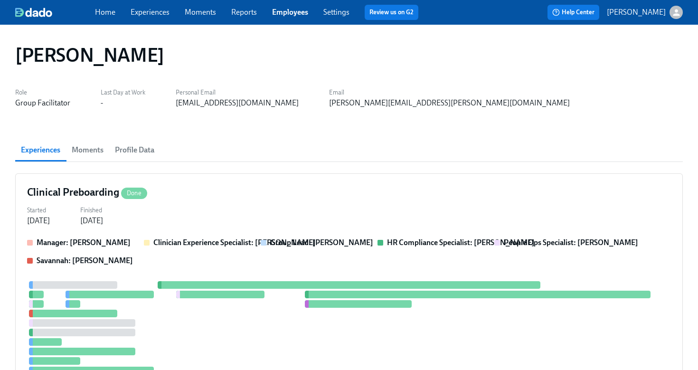
scroll to position [425, 0]
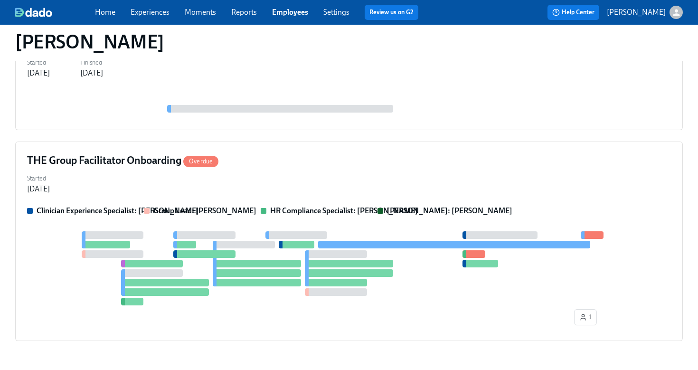
click at [285, 11] on link "Employees" at bounding box center [290, 12] width 36 height 9
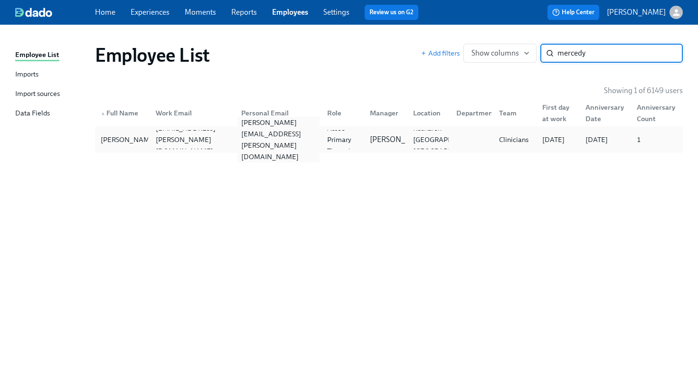
type input "mercedy"
click at [269, 137] on div "jones.mercedy@gmail.com" at bounding box center [278, 140] width 82 height 46
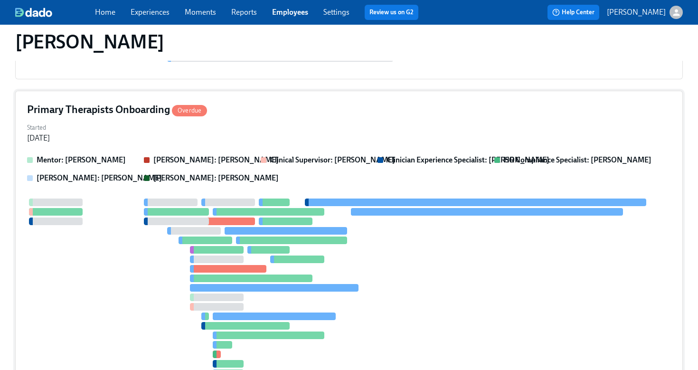
scroll to position [188, 0]
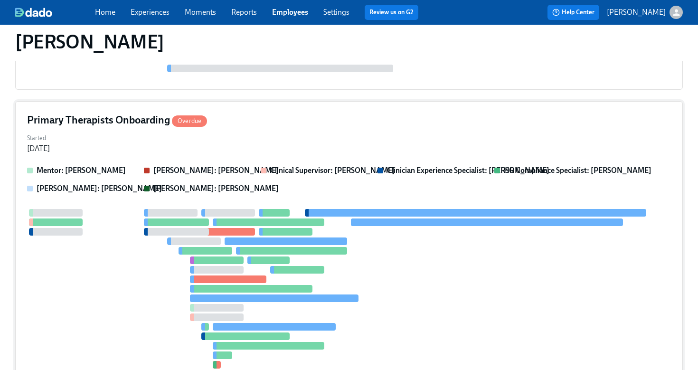
click at [285, 141] on div "Started Jul 24, 2025" at bounding box center [349, 142] width 644 height 23
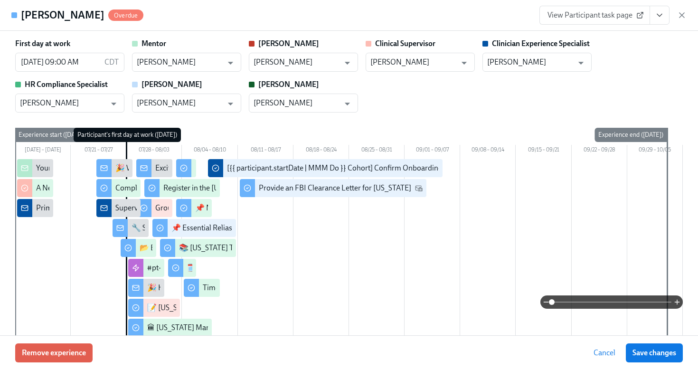
click at [662, 13] on icon "View task page" at bounding box center [659, 14] width 9 height 9
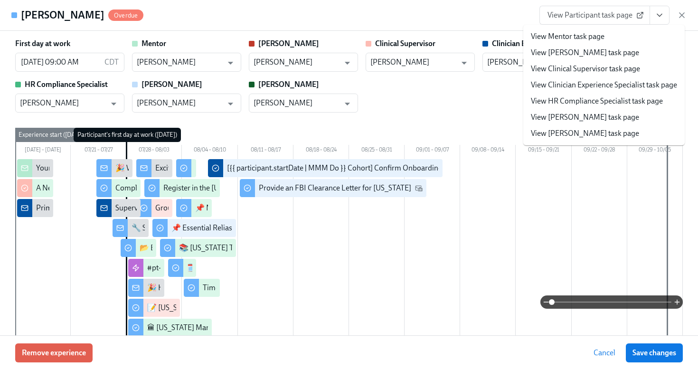
click at [624, 85] on link "View Clinician Experience Specialist task page" at bounding box center [604, 85] width 146 height 10
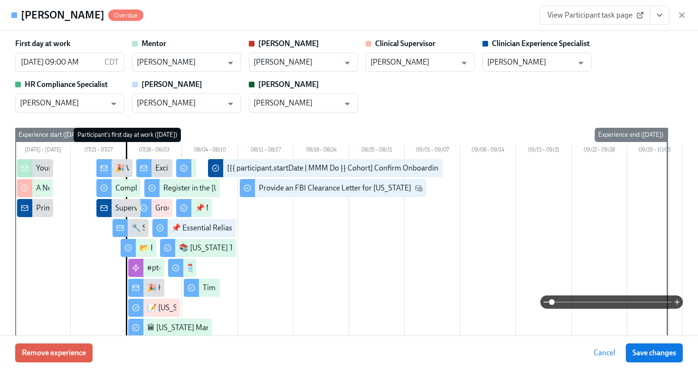
click at [659, 15] on icon "View task page" at bounding box center [659, 15] width 5 height 2
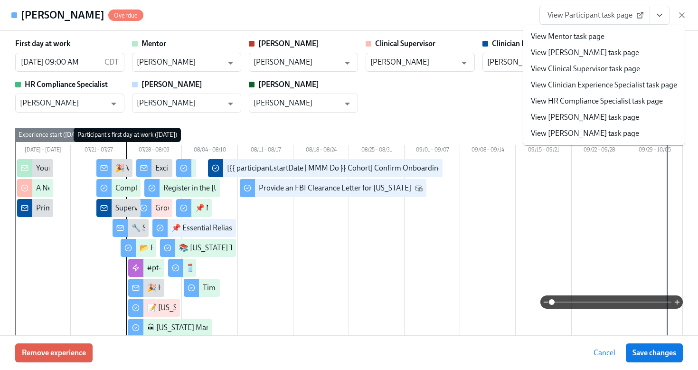
click at [597, 103] on link "View HR Compliance Specialist task page" at bounding box center [597, 101] width 132 height 10
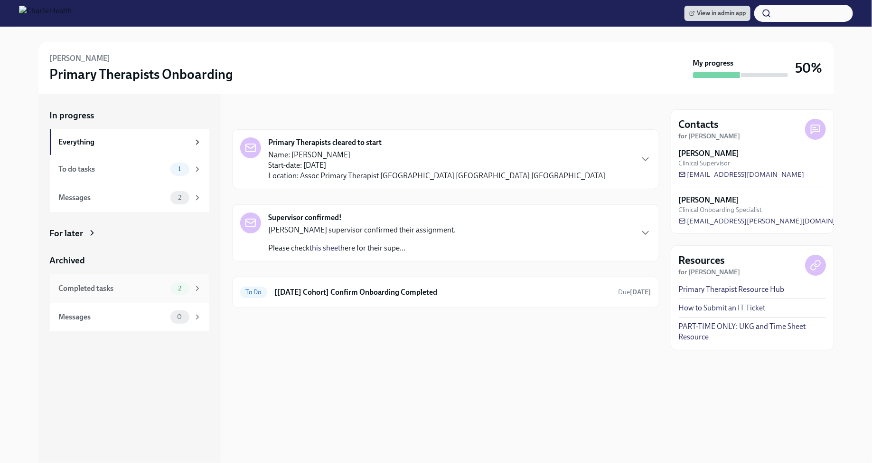
click at [177, 282] on div "2" at bounding box center [180, 288] width 19 height 13
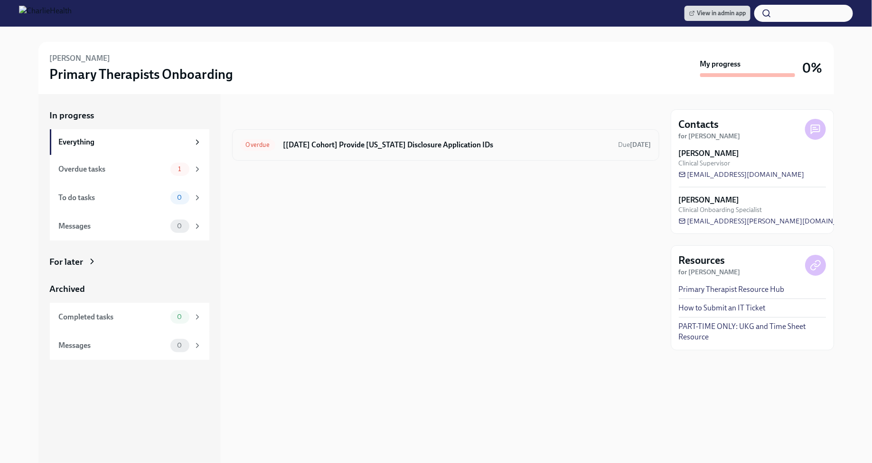
click at [364, 144] on h6 "[[DATE] Cohort] Provide [US_STATE] Disclosure Application IDs" at bounding box center [447, 145] width 328 height 10
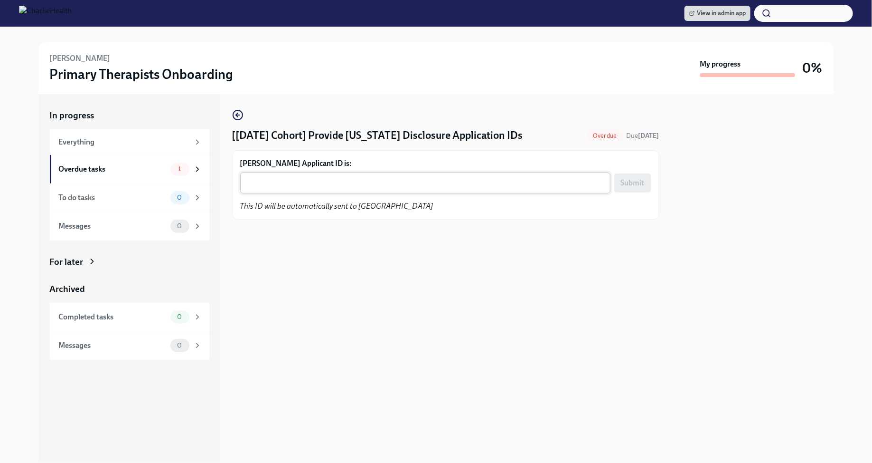
click at [279, 191] on div "x ​" at bounding box center [425, 182] width 370 height 21
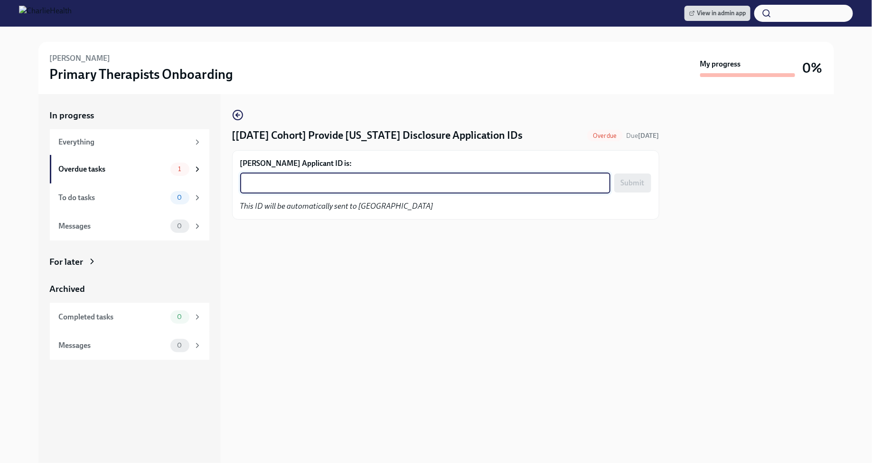
paste textarea "1240005"
type textarea "1240005"
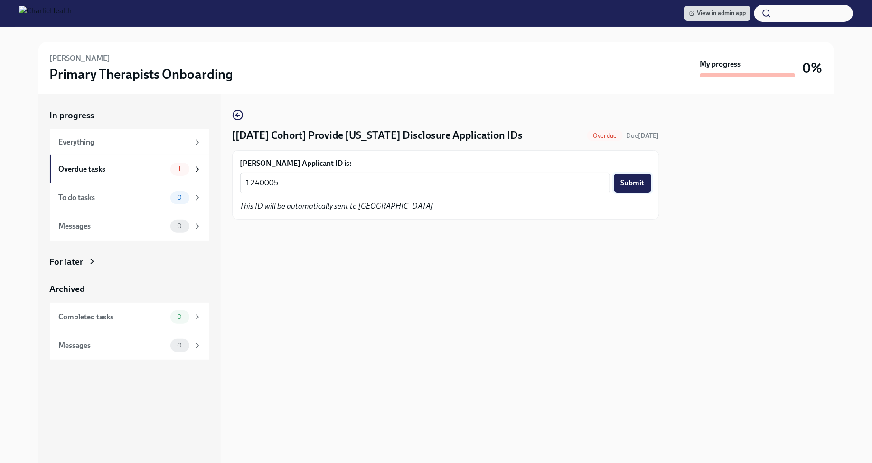
click at [647, 189] on button "Submit" at bounding box center [633, 182] width 37 height 19
